Goal: Information Seeking & Learning: Understand process/instructions

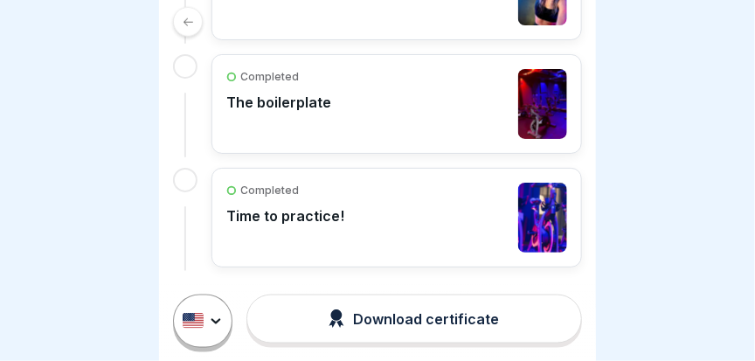
scroll to position [453, 0]
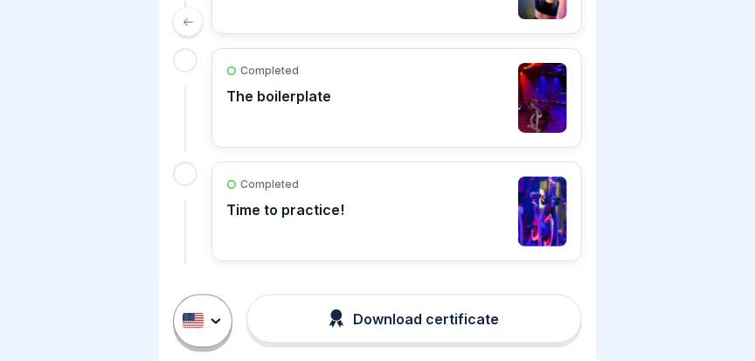
click at [292, 212] on p "Time to practice!" at bounding box center [285, 209] width 118 height 17
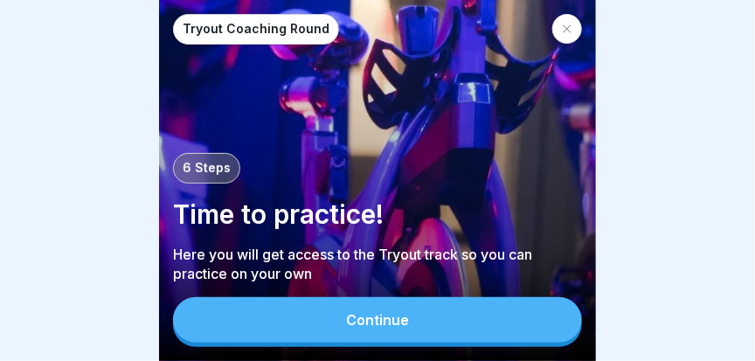
click at [378, 341] on button "Continue" at bounding box center [377, 319] width 409 height 45
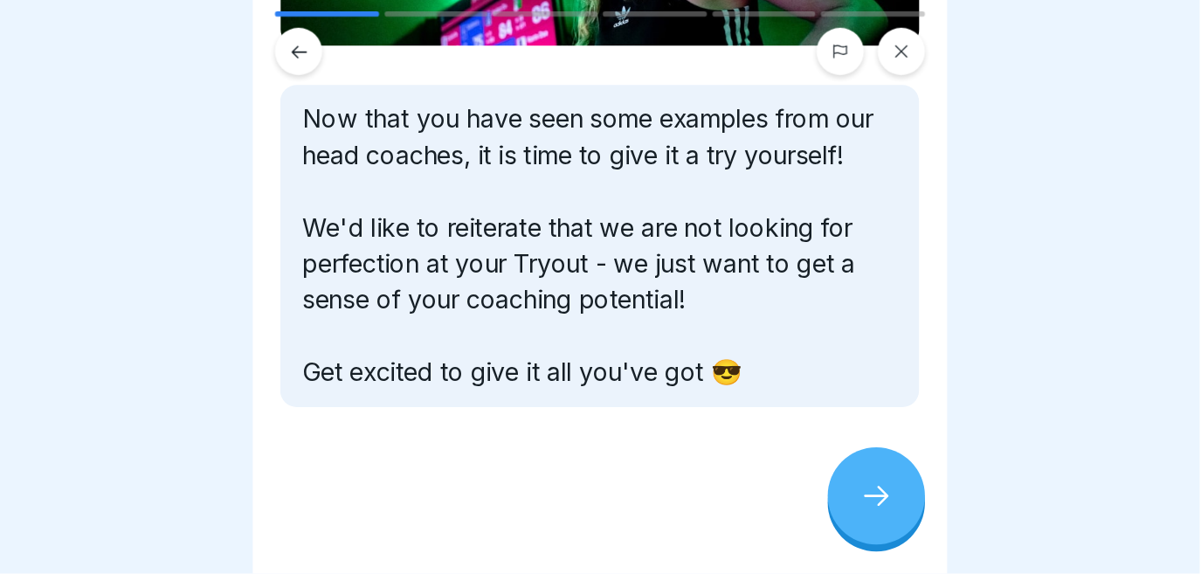
scroll to position [63, 0]
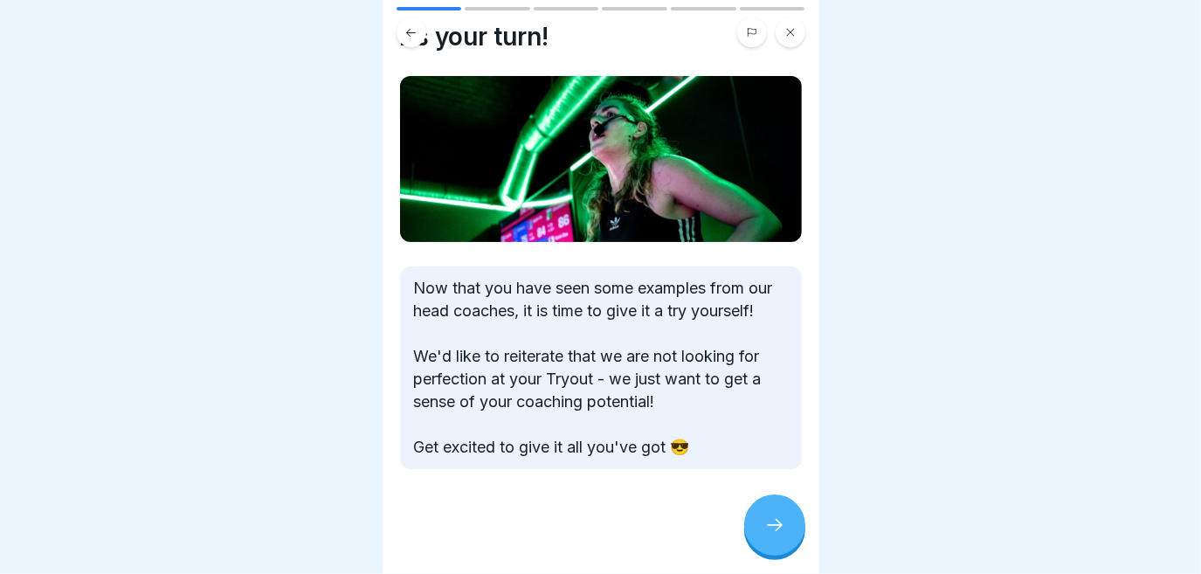
click at [754, 360] on div at bounding box center [774, 524] width 61 height 61
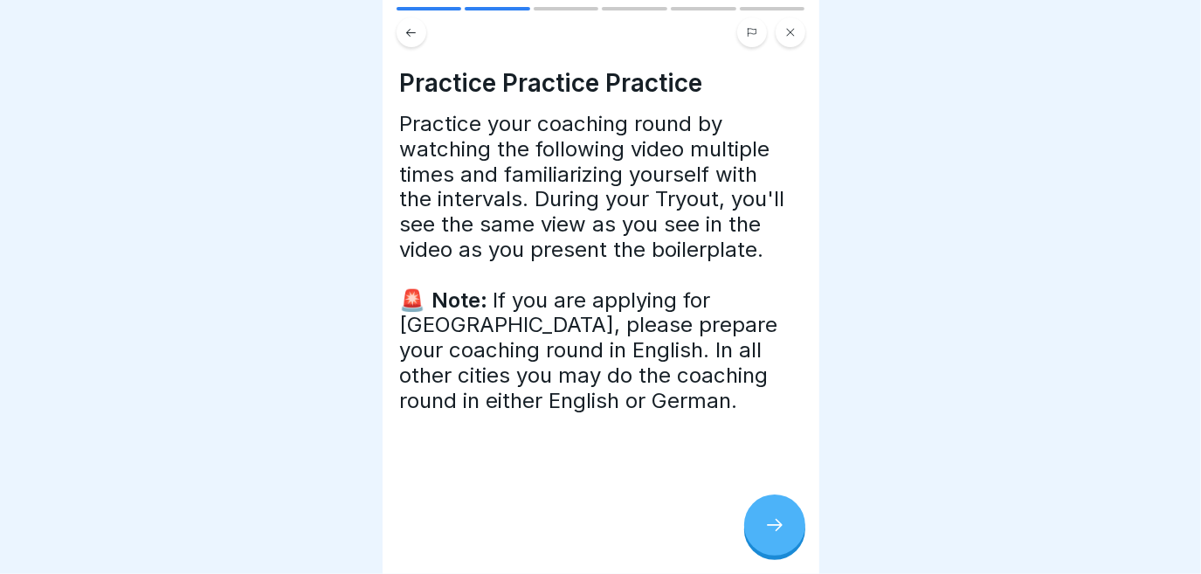
click at [754, 360] on div at bounding box center [774, 524] width 61 height 61
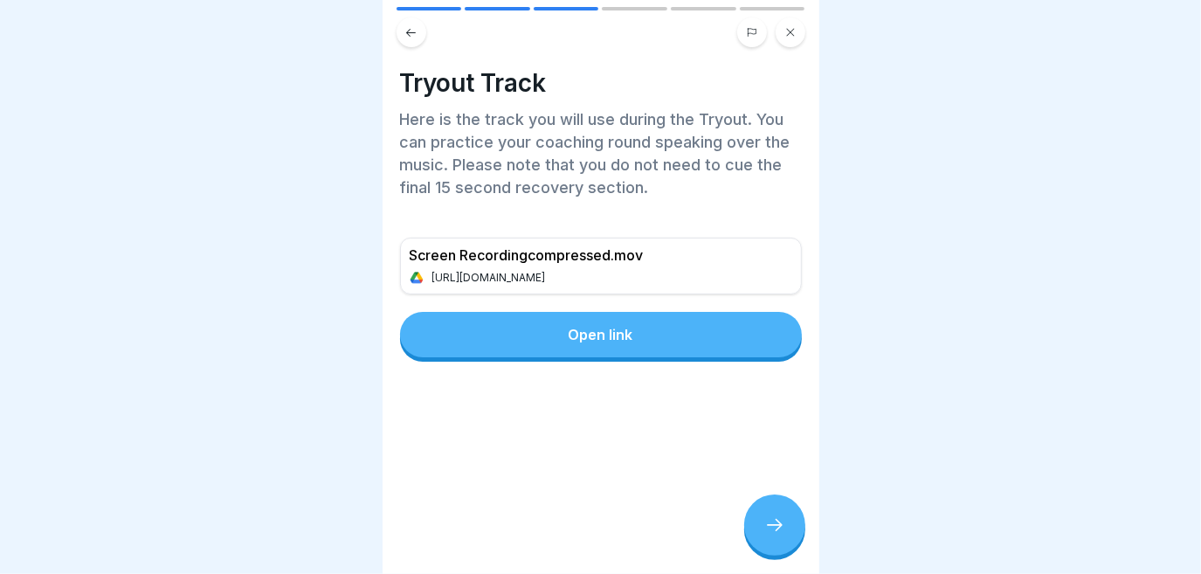
click at [600, 331] on div "Open link" at bounding box center [601, 335] width 65 height 16
click at [754, 360] on icon at bounding box center [774, 524] width 21 height 21
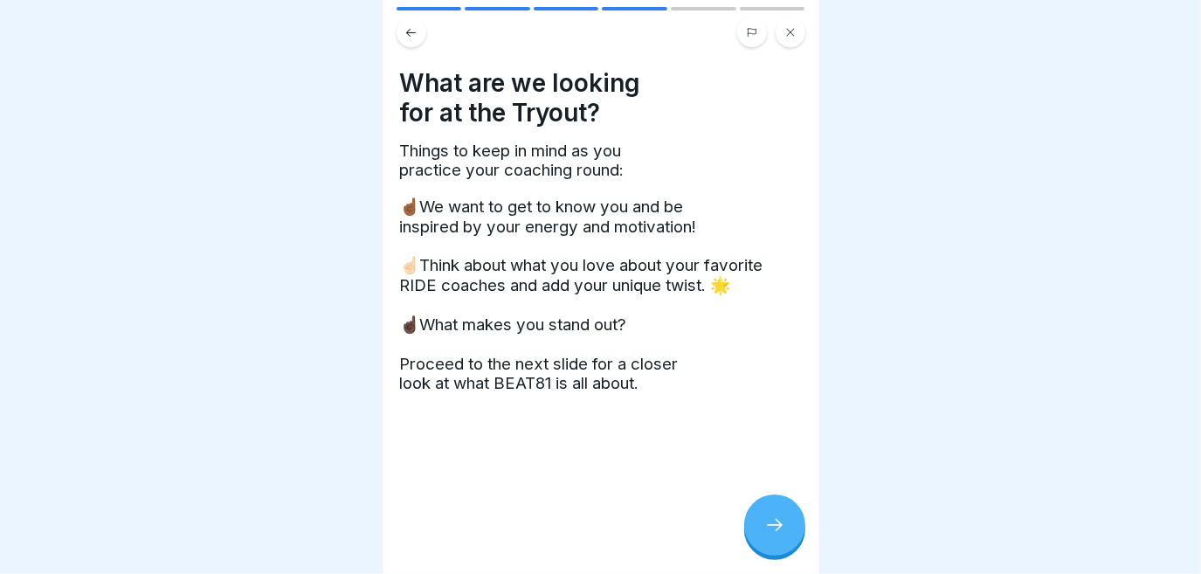
click at [754, 360] on icon at bounding box center [774, 524] width 21 height 21
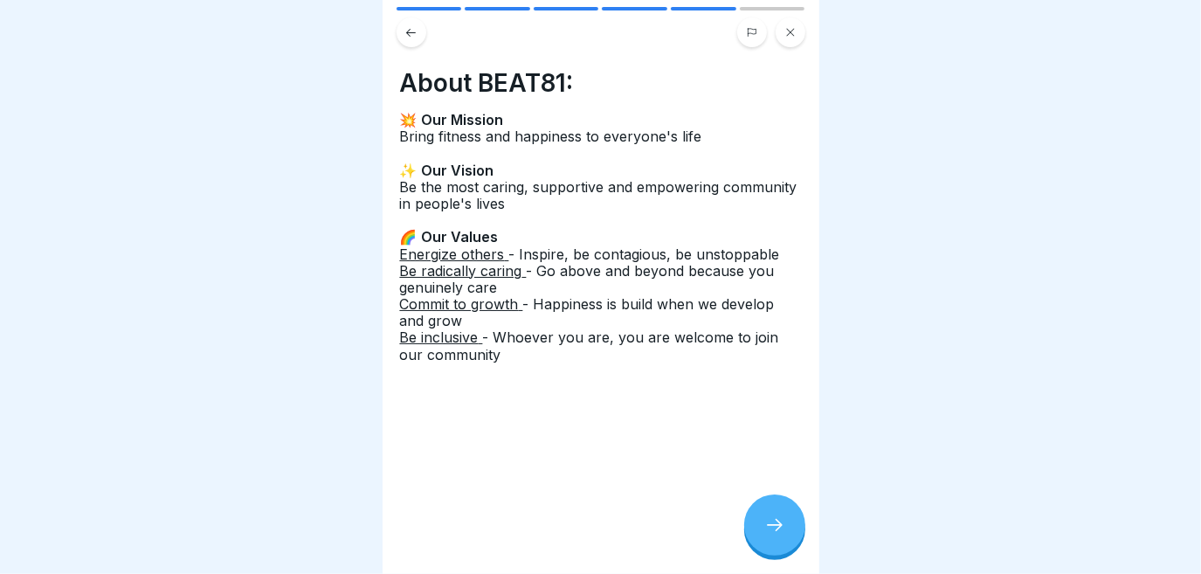
click at [754, 360] on icon at bounding box center [774, 524] width 21 height 21
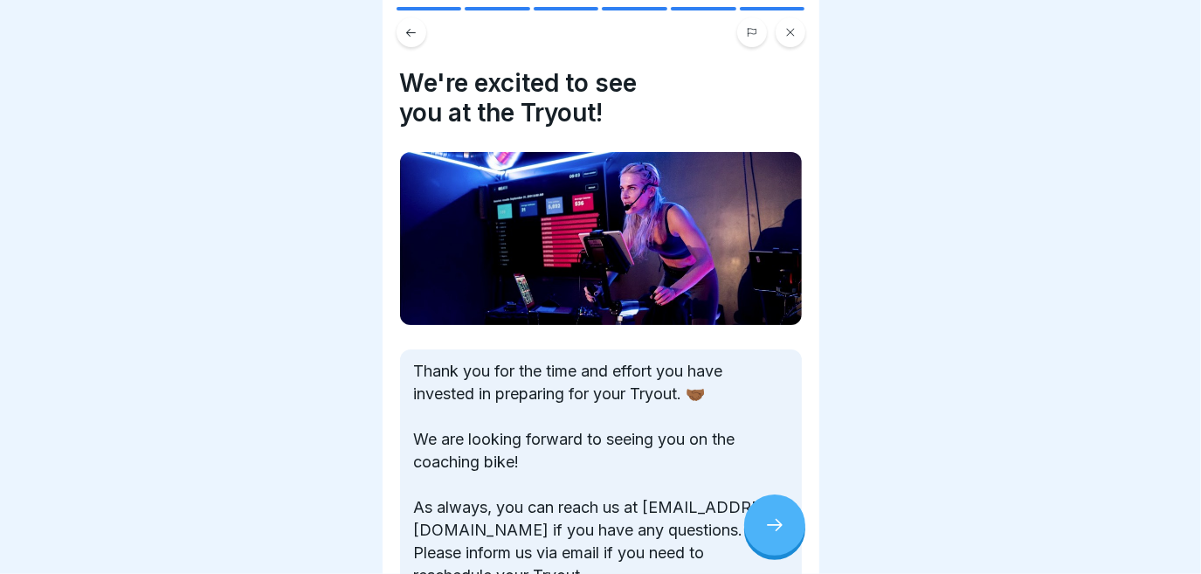
scroll to position [122, 0]
